Goal: Task Accomplishment & Management: Manage account settings

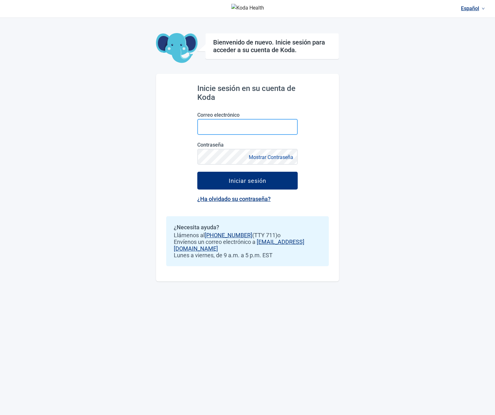
click at [239, 130] on input "Correo electrónico" at bounding box center [247, 127] width 100 height 16
type input "**********"
click at [197, 172] on button "Iniciar sesión" at bounding box center [247, 181] width 100 height 18
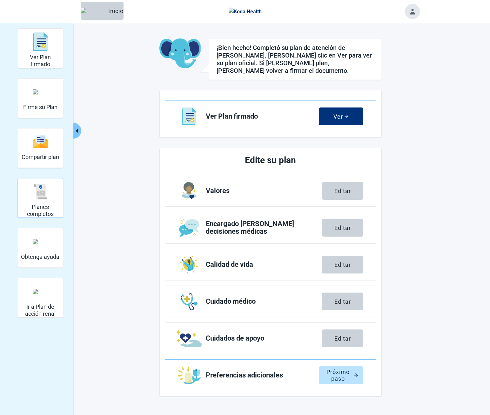
click at [44, 201] on div "Planes completos" at bounding box center [40, 192] width 40 height 24
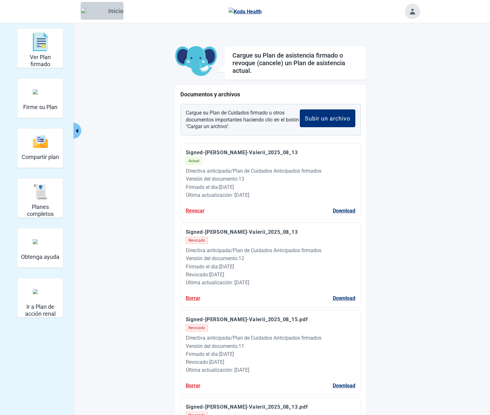
click at [415, 8] on button "Toggle account menu" at bounding box center [412, 11] width 15 height 15
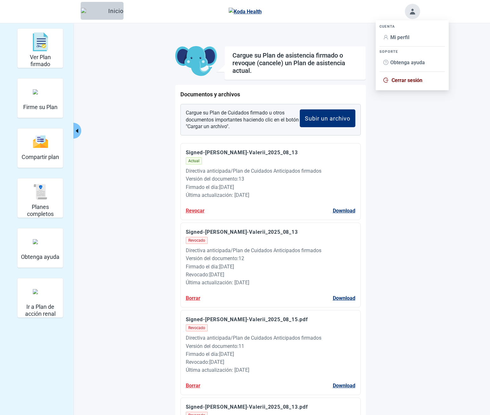
click at [393, 38] on span "Mi perfil" at bounding box center [400, 37] width 19 height 6
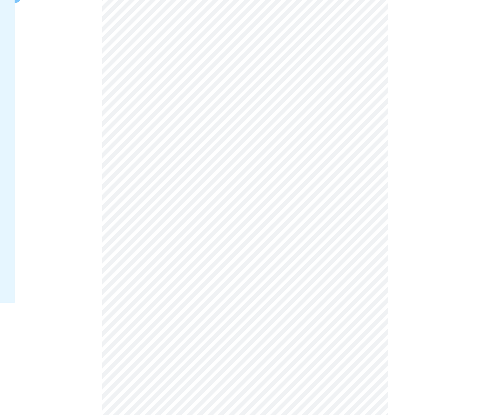
scroll to position [127, 0]
click at [266, 238] on div "English" at bounding box center [261, 241] width 24 height 7
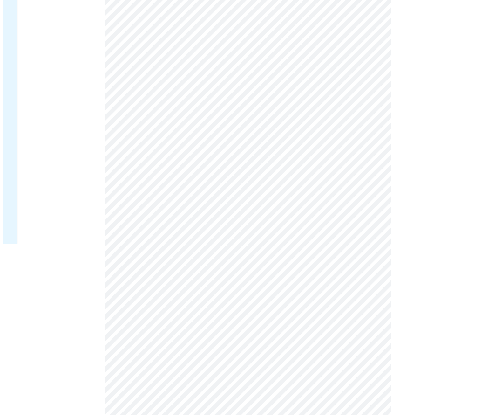
scroll to position [0, 0]
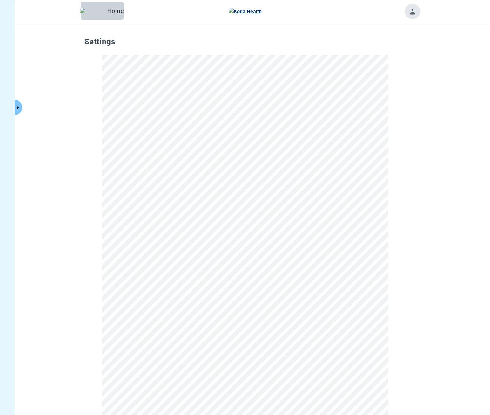
click at [19, 111] on button "Click to view full menu" at bounding box center [18, 107] width 8 height 16
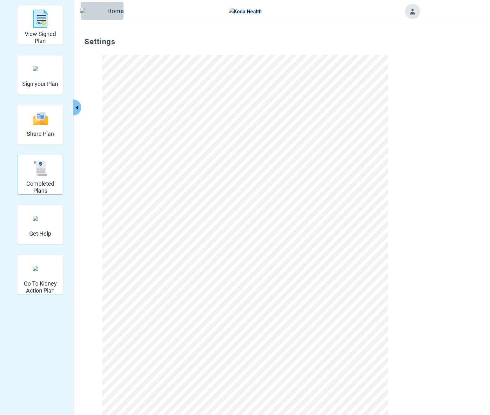
click at [37, 185] on h2 "Completed Plans" at bounding box center [40, 187] width 40 height 14
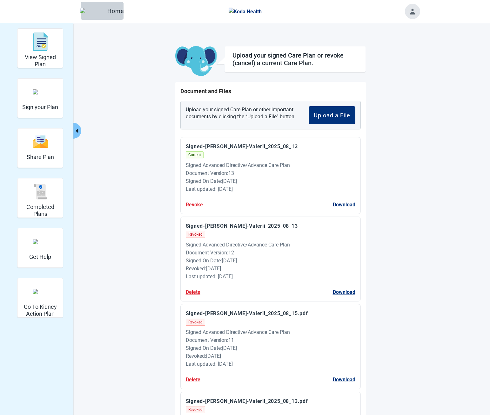
click at [194, 176] on div "Document Version : 13" at bounding box center [271, 173] width 170 height 8
click at [186, 201] on button "Revoke" at bounding box center [194, 205] width 17 height 8
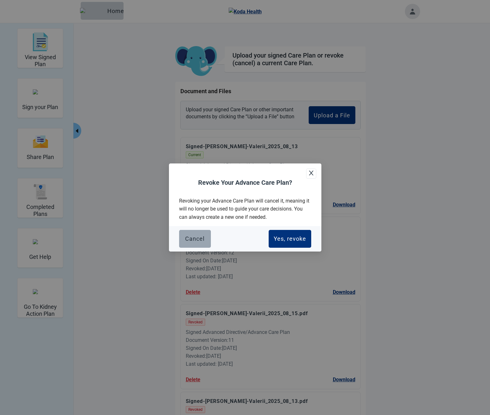
click at [192, 238] on div "Cancel" at bounding box center [194, 238] width 19 height 6
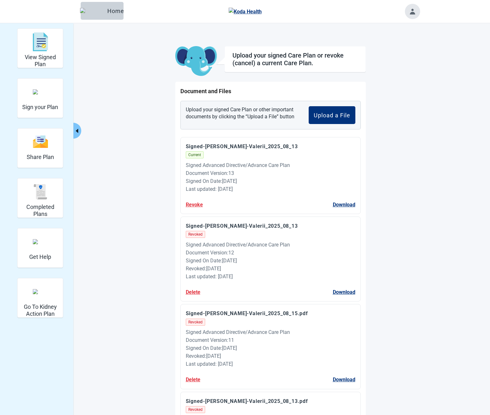
drag, startPoint x: 194, startPoint y: 204, endPoint x: 195, endPoint y: 184, distance: 20.0
click at [194, 184] on div "Signed On Date : [DATE]" at bounding box center [271, 181] width 170 height 8
click at [192, 183] on div "Signed On Date : [DATE]" at bounding box center [271, 181] width 170 height 8
